Goal: Task Accomplishment & Management: Complete application form

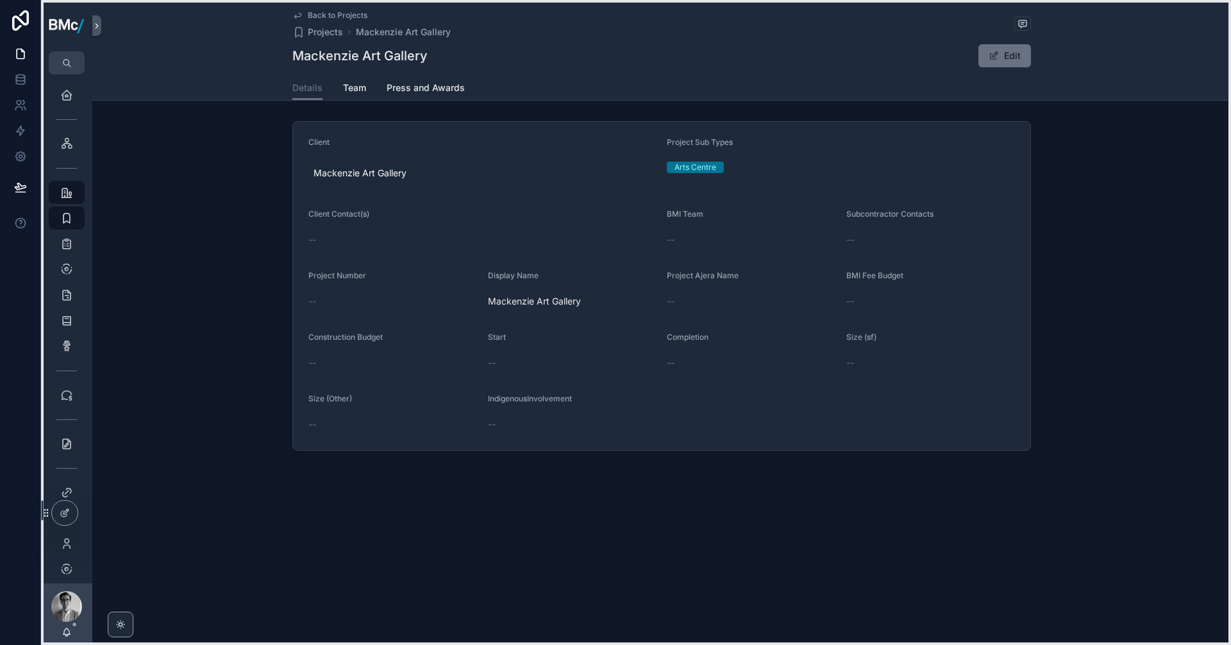
drag, startPoint x: 43, startPoint y: 273, endPoint x: 36, endPoint y: 511, distance: 238.1
click at [36, 514] on div "Home Intranet Project Database Projects VORs Project Text Library Award Plannin…" at bounding box center [615, 322] width 1231 height 645
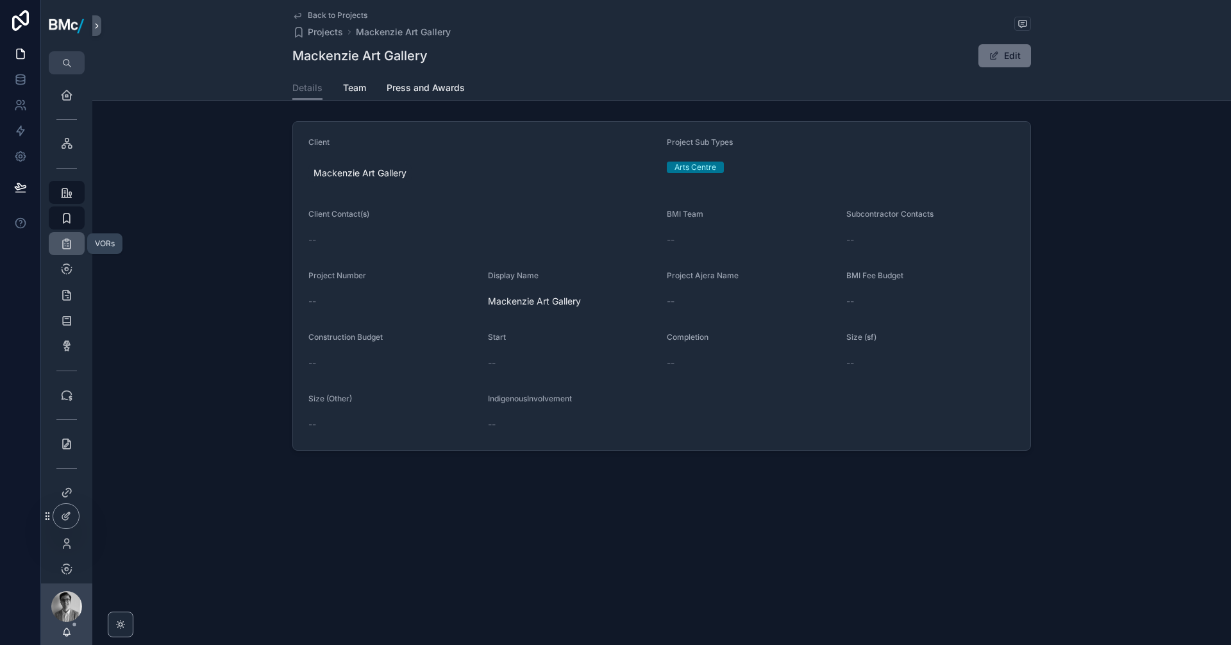
click at [67, 242] on icon "scrollable content" at bounding box center [66, 243] width 13 height 13
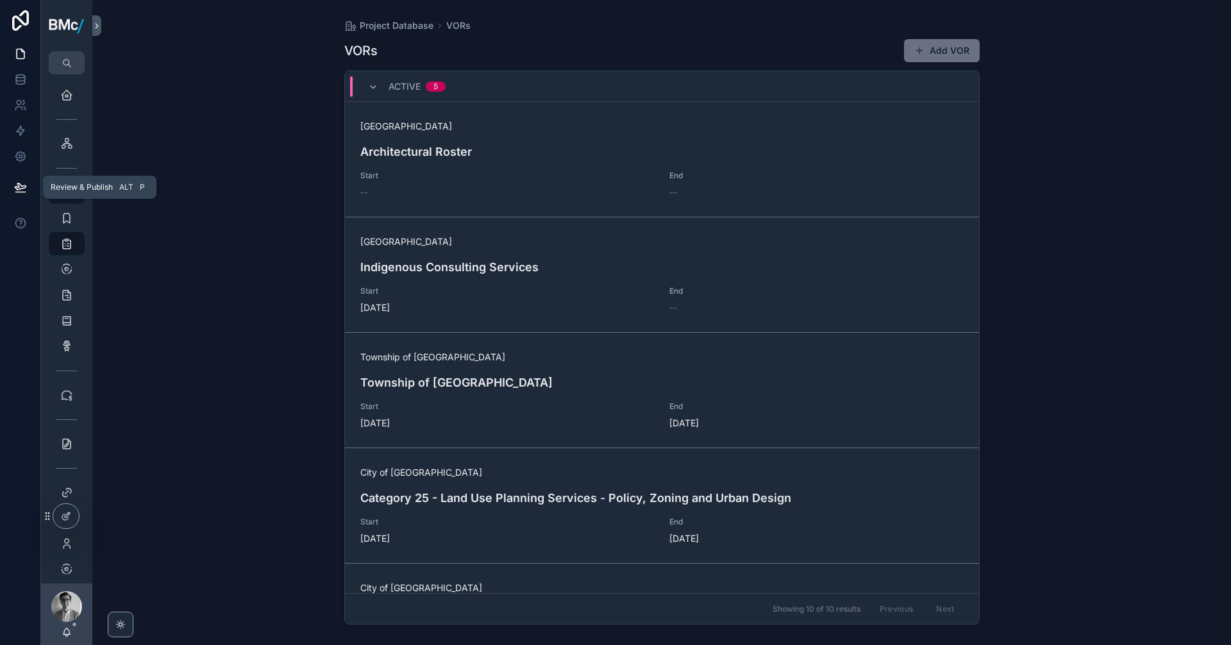
click at [22, 190] on icon at bounding box center [20, 187] width 13 height 13
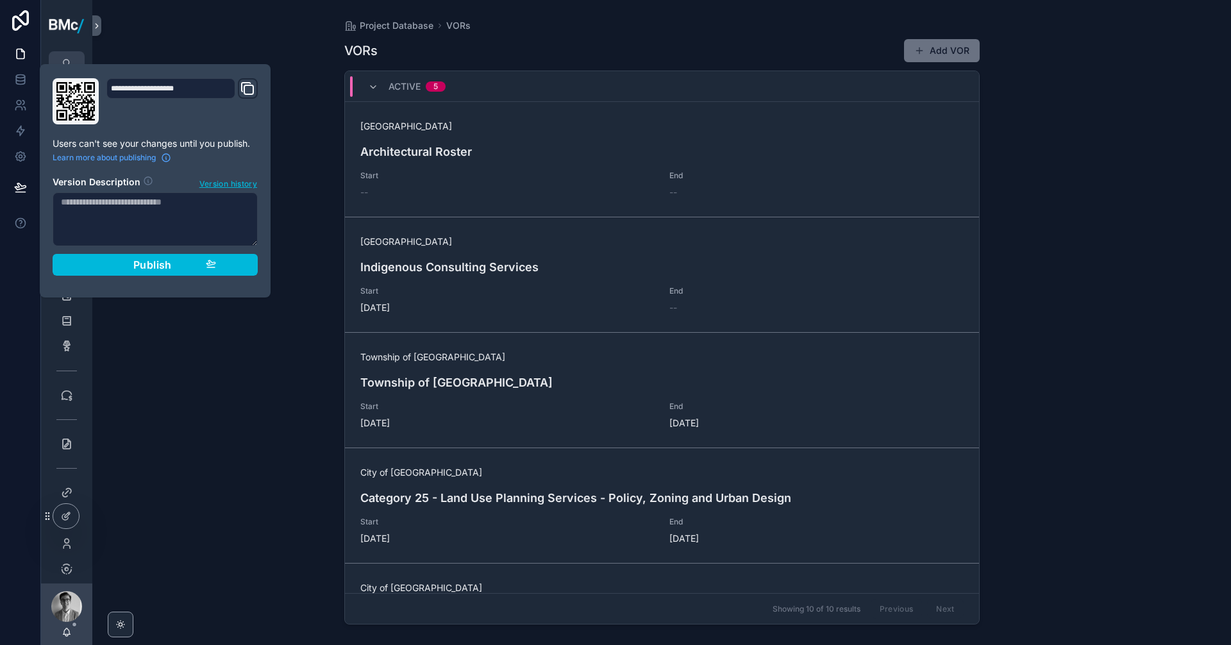
click at [305, 158] on div "Project Database VORs VORs Add VOR ACTIVE 5 [GEOGRAPHIC_DATA] Architectural Ros…" at bounding box center [661, 322] width 1139 height 645
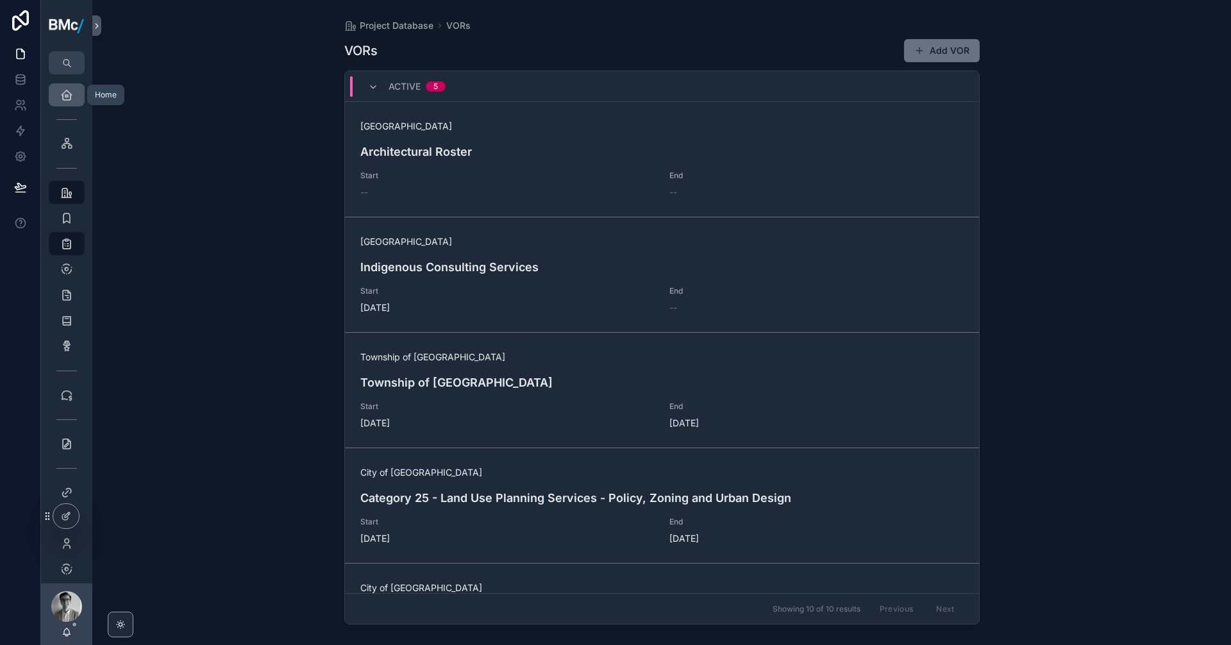
click at [58, 96] on div "Home" at bounding box center [66, 95] width 21 height 21
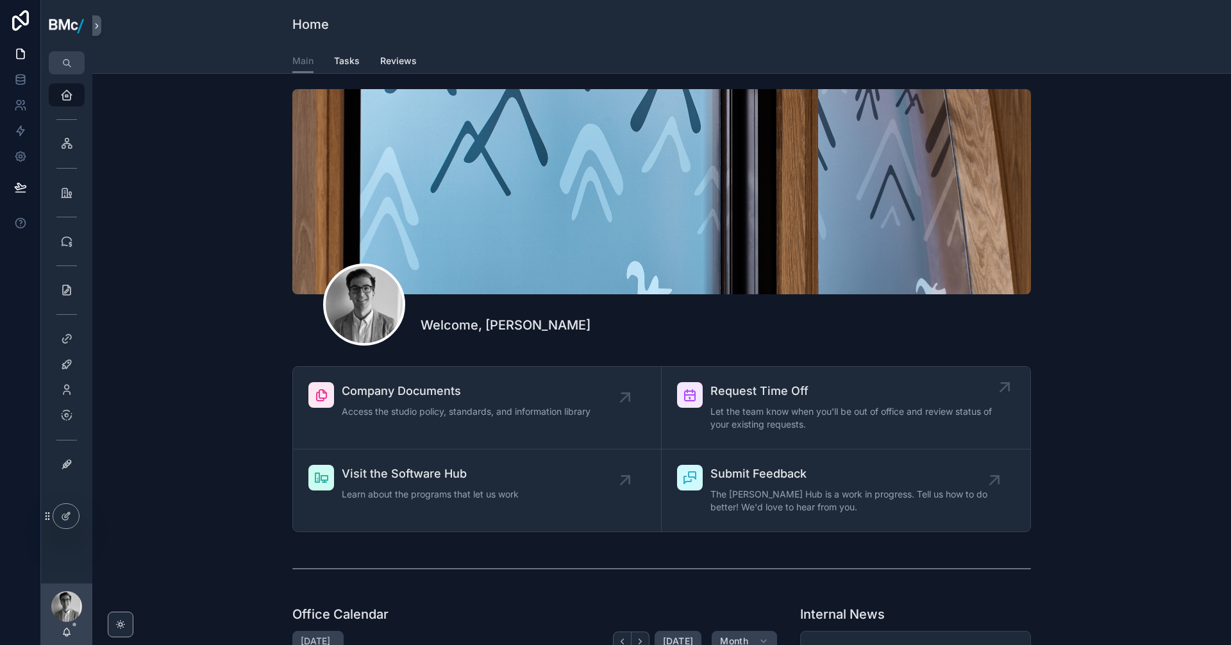
click at [755, 396] on span "Request Time Off" at bounding box center [853, 391] width 284 height 18
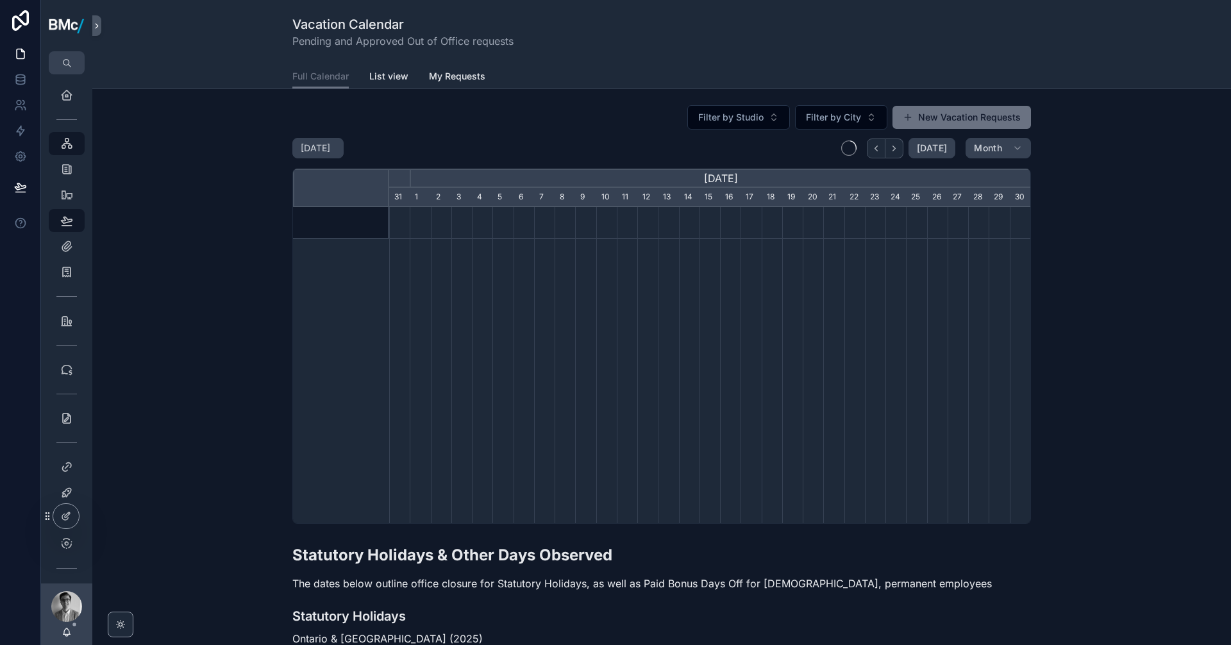
scroll to position [0, 641]
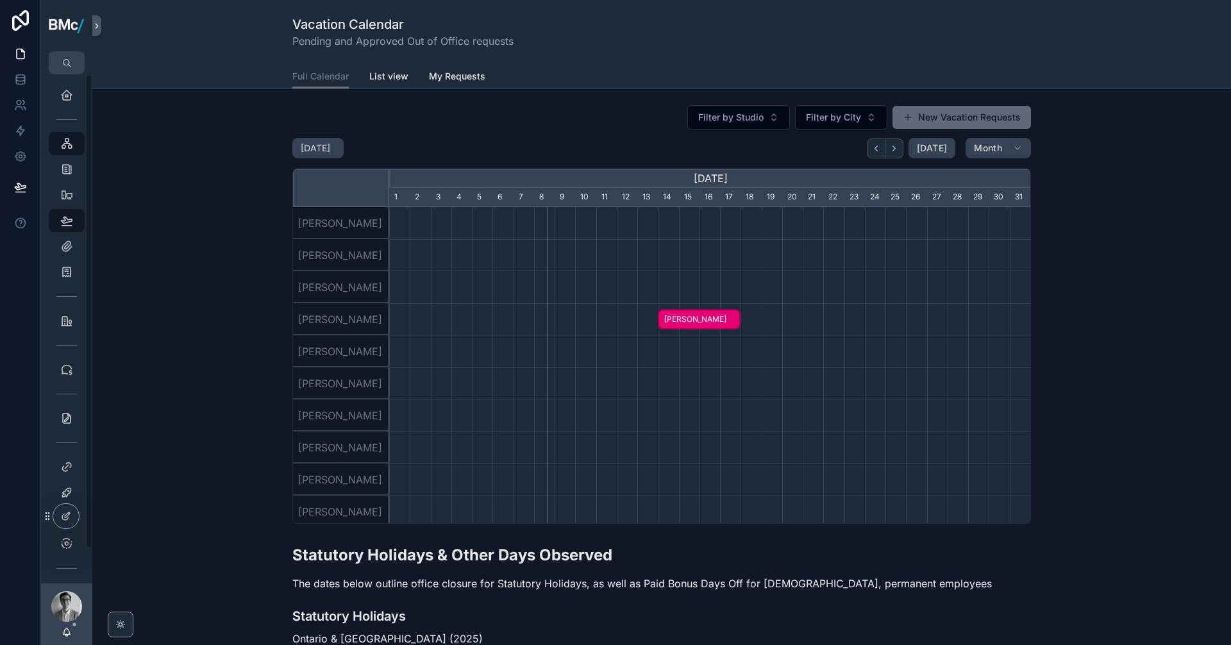
click at [972, 110] on button "New Vacation Requests" at bounding box center [962, 117] width 139 height 23
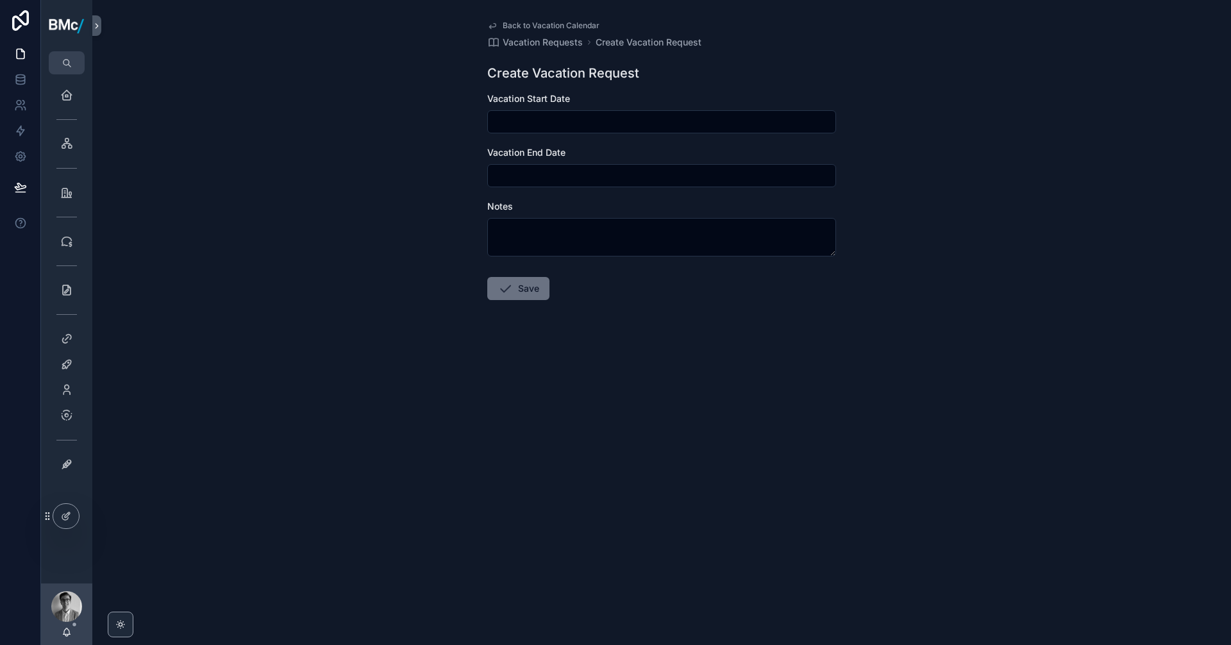
click at [521, 110] on div "Vacation Start Date" at bounding box center [661, 112] width 349 height 41
click at [521, 119] on input "scrollable content" at bounding box center [662, 122] width 348 height 18
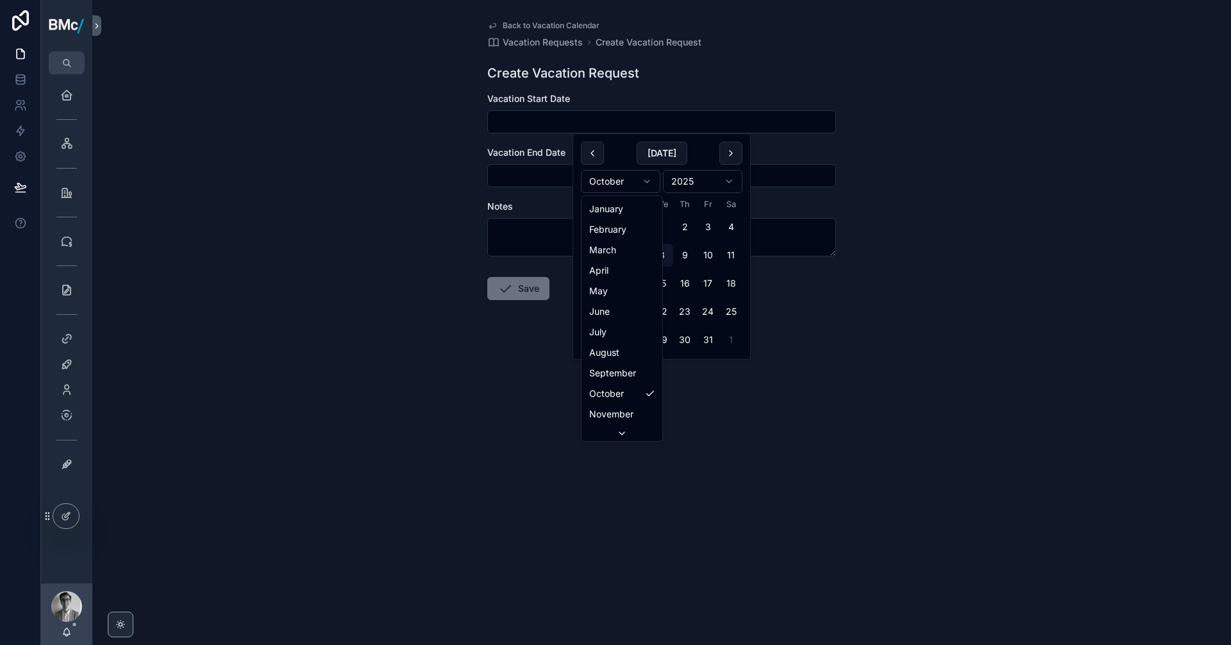
click at [649, 181] on html "Home Intranet Project Database CRM Product Library Ajera Feedback My Profile Ma…" at bounding box center [615, 322] width 1231 height 645
click at [614, 281] on button "10" at bounding box center [615, 283] width 23 height 23
type input "**********"
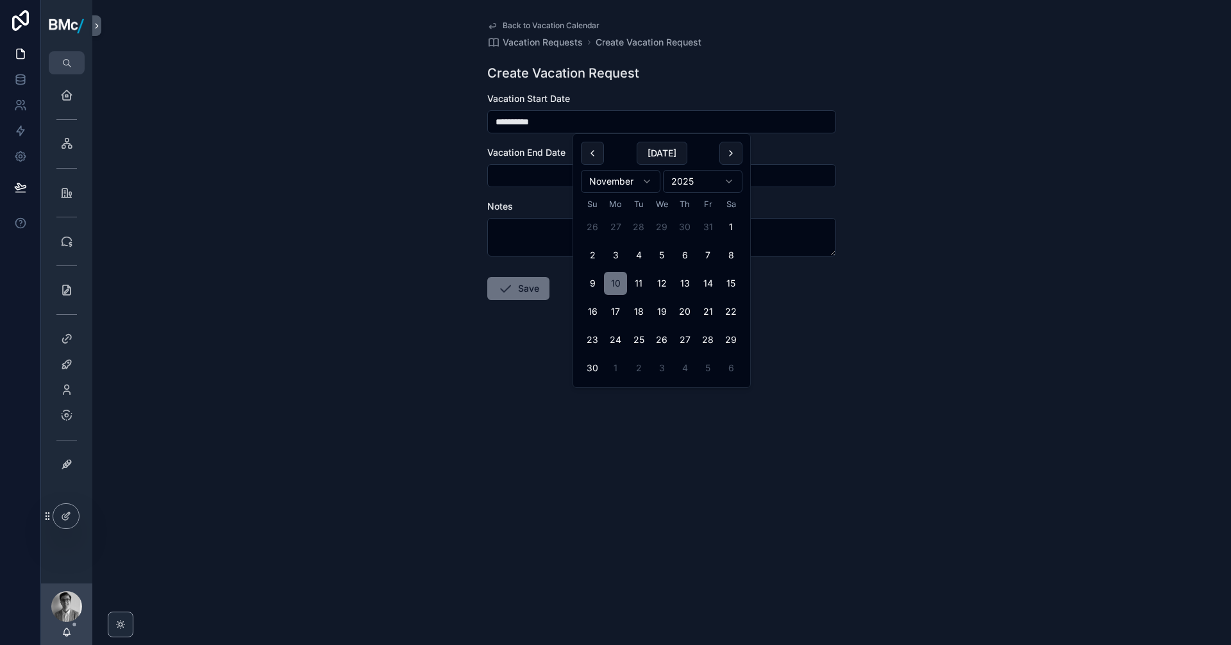
click at [540, 175] on input "scrollable content" at bounding box center [662, 176] width 348 height 18
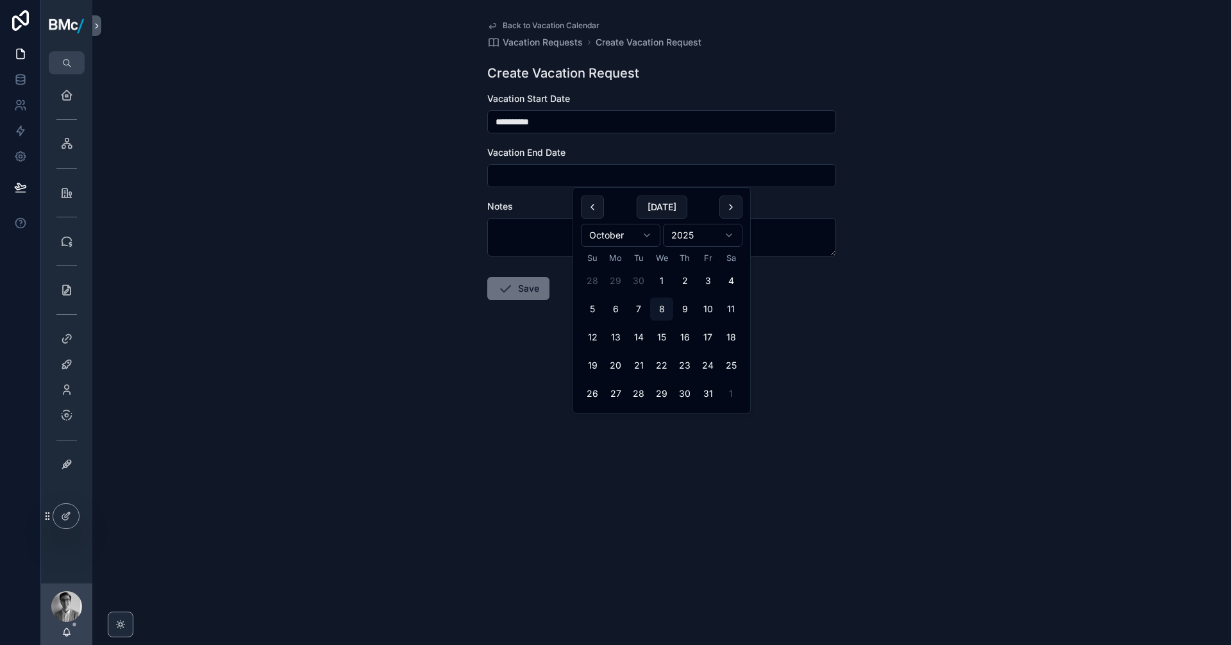
click at [648, 232] on html "**********" at bounding box center [615, 322] width 1231 height 645
click at [638, 338] on button "11" at bounding box center [638, 337] width 23 height 23
type input "**********"
click at [480, 387] on div "**********" at bounding box center [661, 322] width 1139 height 645
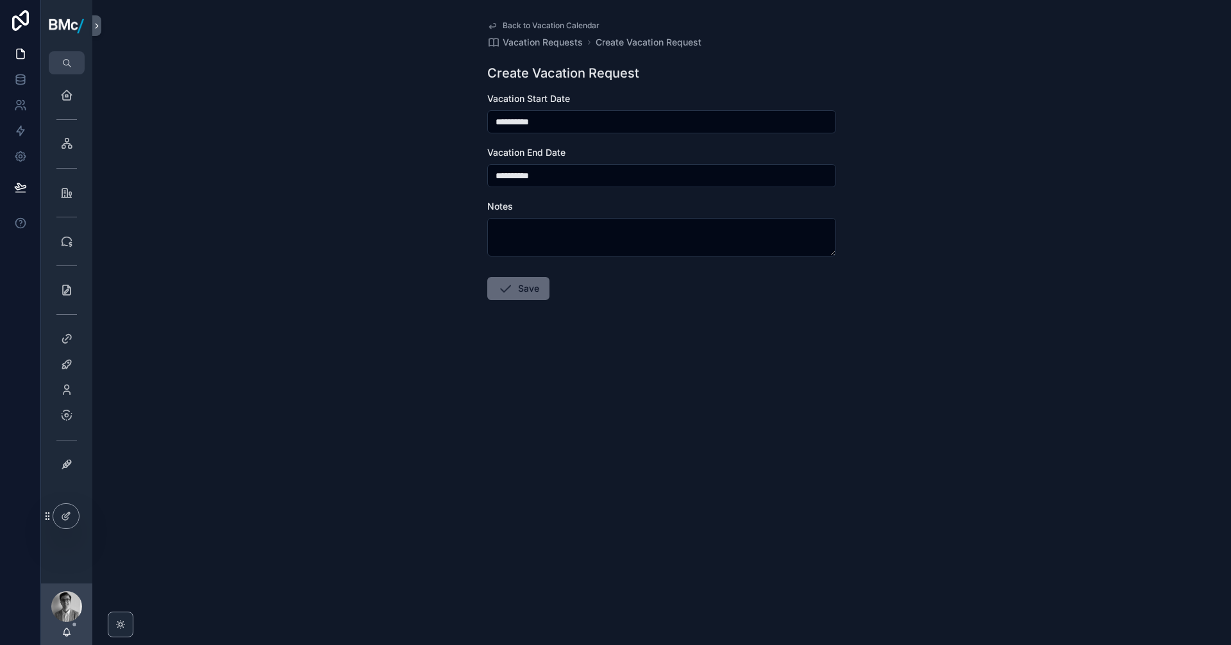
click at [525, 287] on button "Save" at bounding box center [518, 288] width 62 height 23
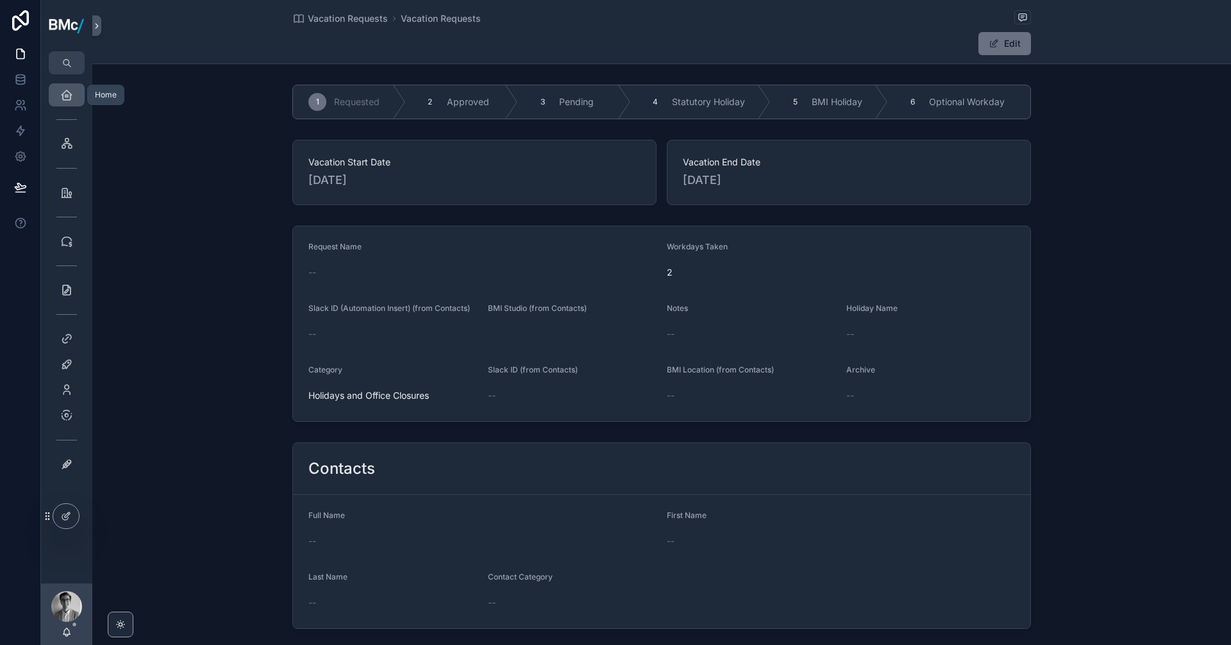
click at [62, 99] on icon "scrollable content" at bounding box center [66, 95] width 13 height 13
